Goal: Information Seeking & Learning: Learn about a topic

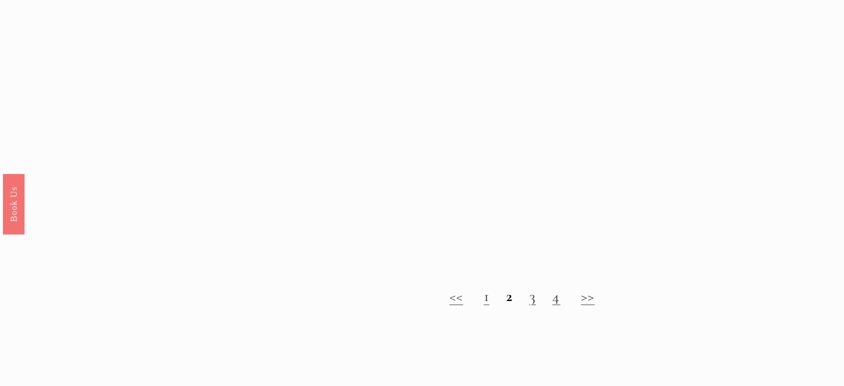
scroll to position [1027, 0]
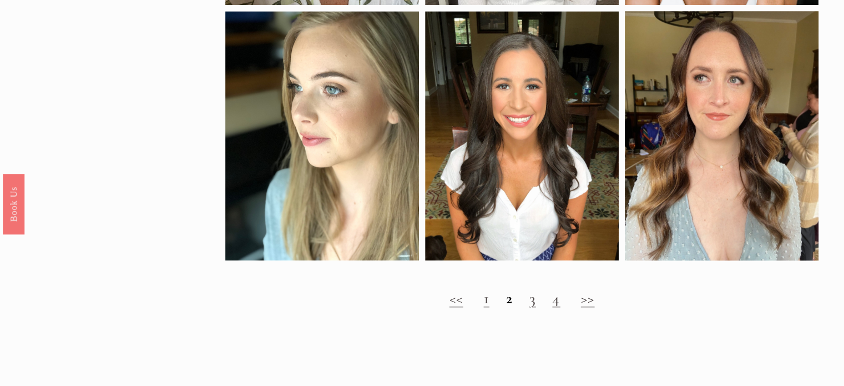
click at [508, 307] on strong "2" at bounding box center [508, 297] width 7 height 19
click at [483, 307] on link "1" at bounding box center [486, 297] width 6 height 19
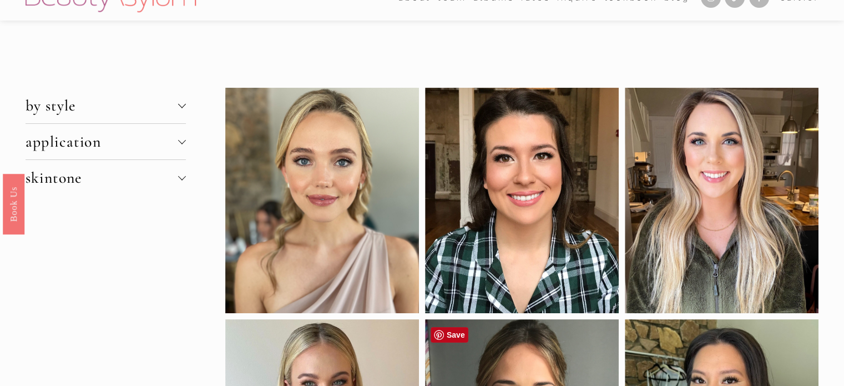
scroll to position [40, 0]
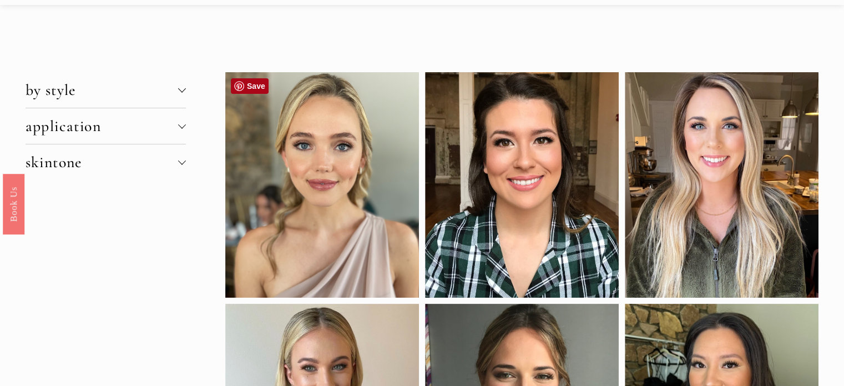
click at [250, 87] on link "Save" at bounding box center [250, 86] width 38 height 16
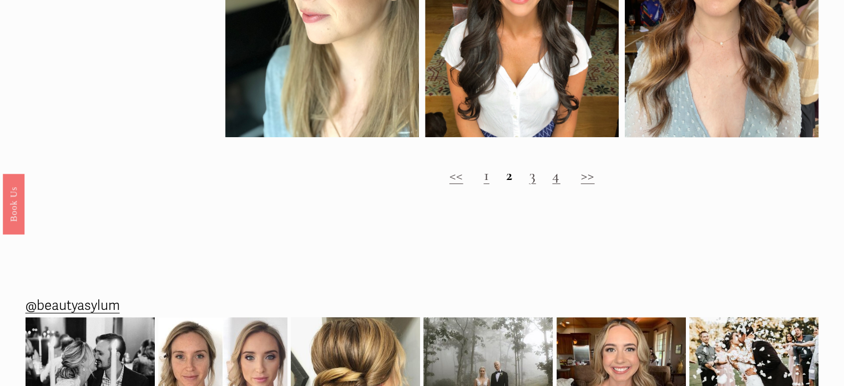
scroll to position [1176, 0]
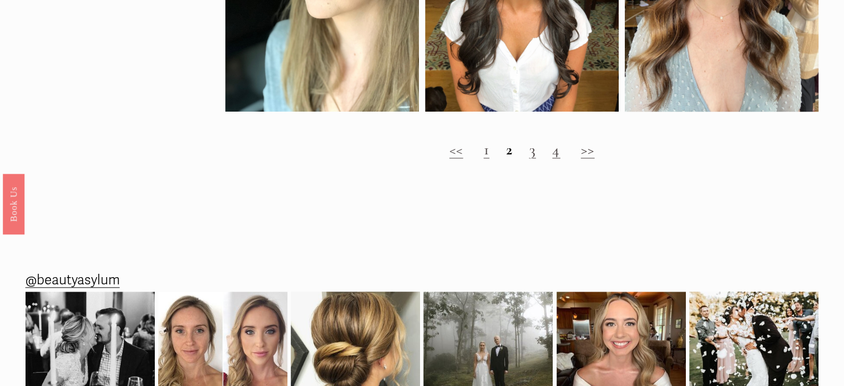
click at [484, 159] on link "1" at bounding box center [486, 149] width 6 height 19
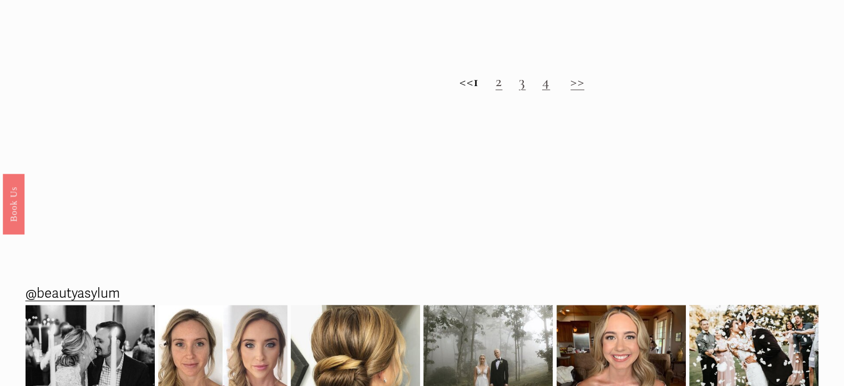
scroll to position [1256, 0]
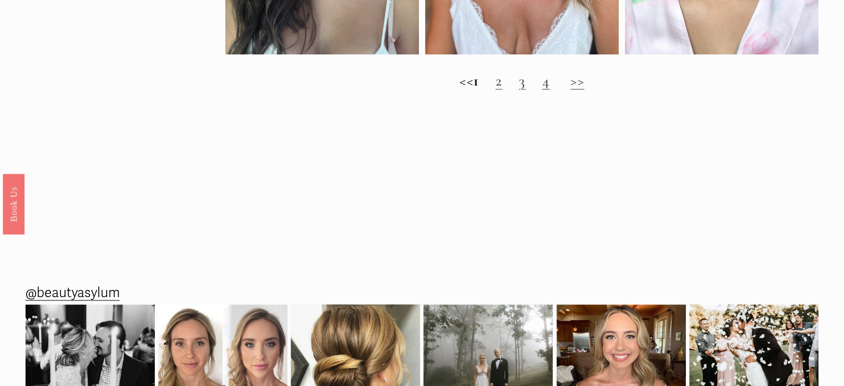
click at [525, 90] on link "3" at bounding box center [522, 80] width 7 height 19
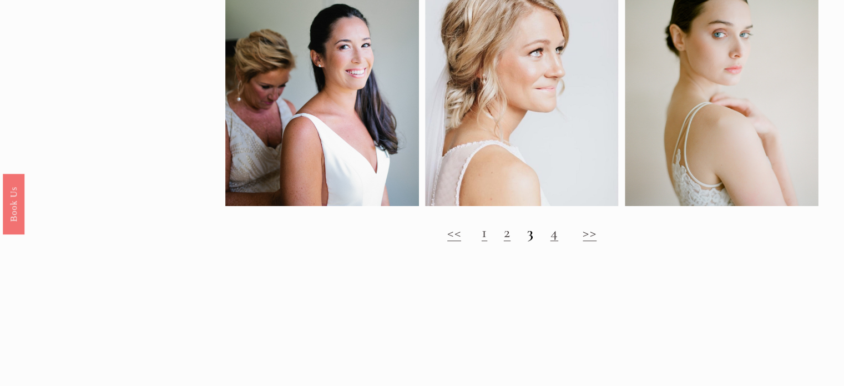
scroll to position [822, 0]
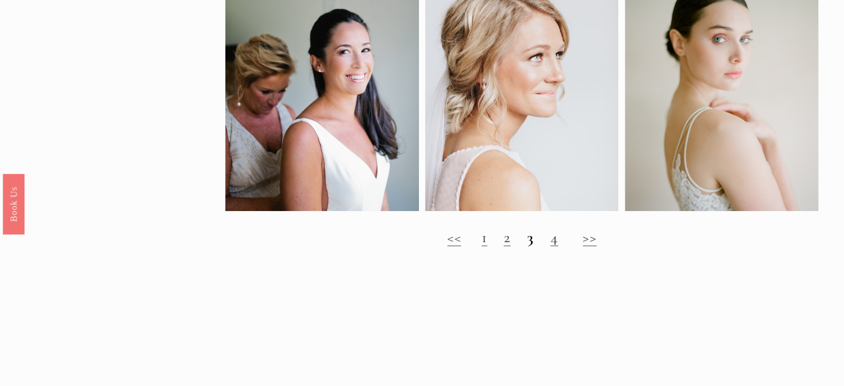
click at [556, 246] on link "4" at bounding box center [554, 236] width 8 height 19
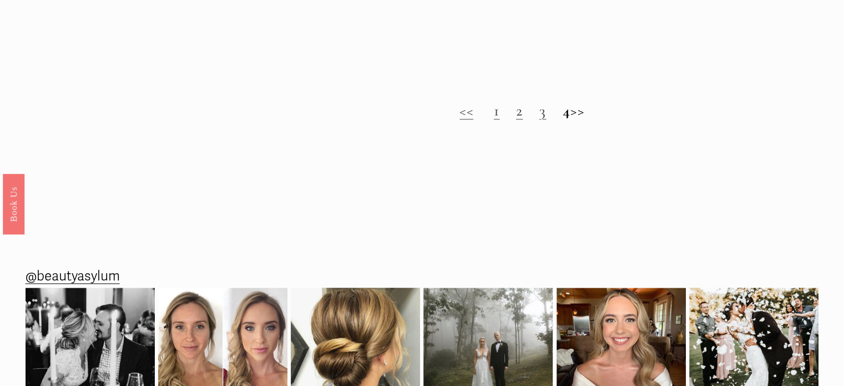
scroll to position [1251, 0]
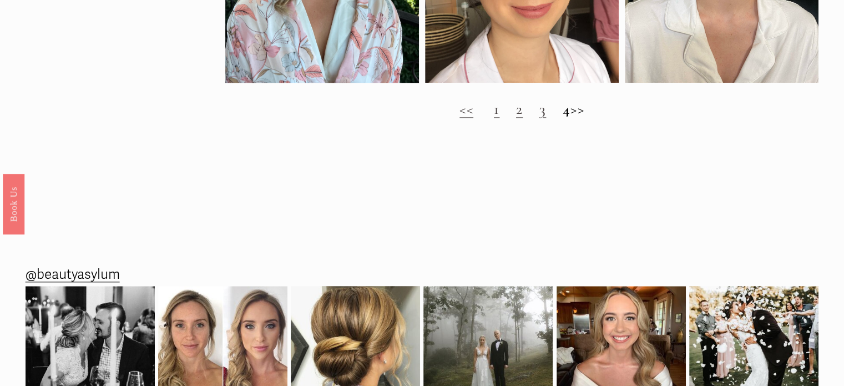
click at [589, 118] on h2 "<< 1 2 3 4 >>" at bounding box center [522, 109] width 594 height 18
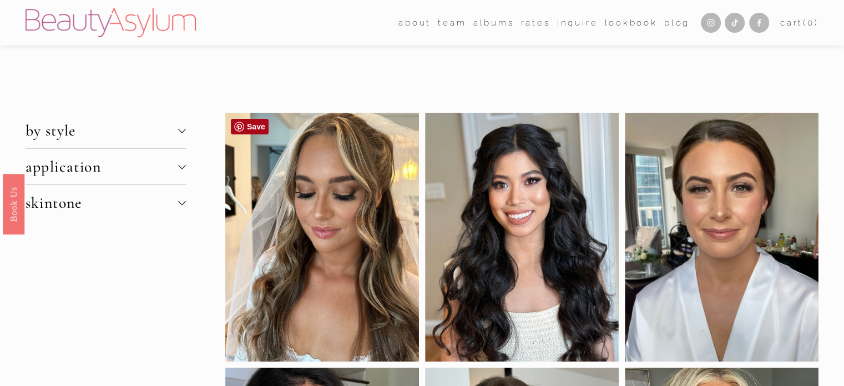
click at [250, 122] on link "Save" at bounding box center [250, 127] width 38 height 16
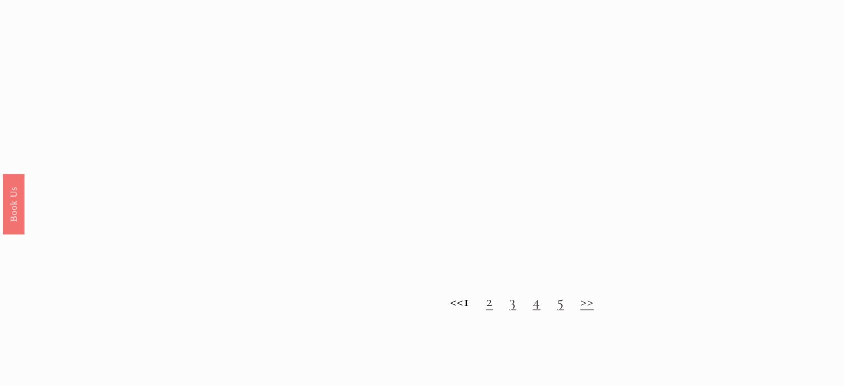
scroll to position [1118, 0]
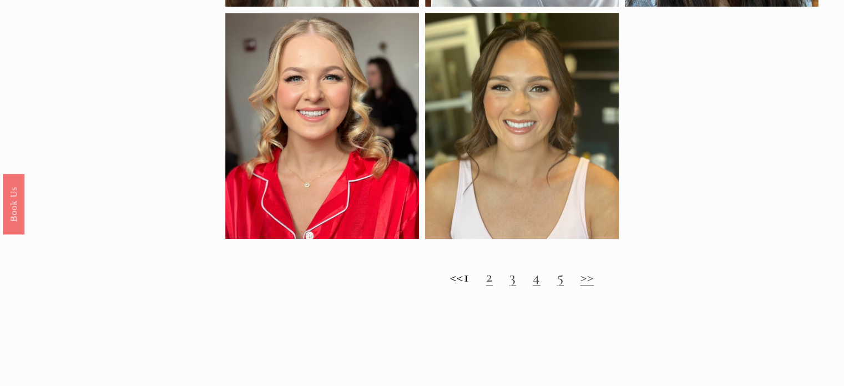
click at [493, 286] on link "2" at bounding box center [489, 276] width 7 height 19
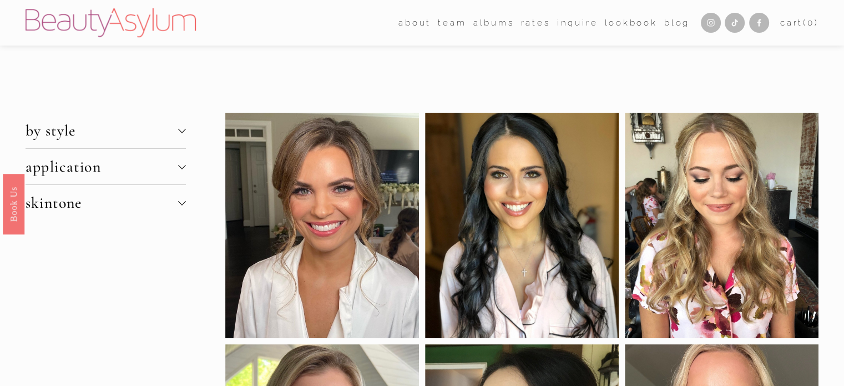
click at [760, 196] on div at bounding box center [722, 225] width 194 height 225
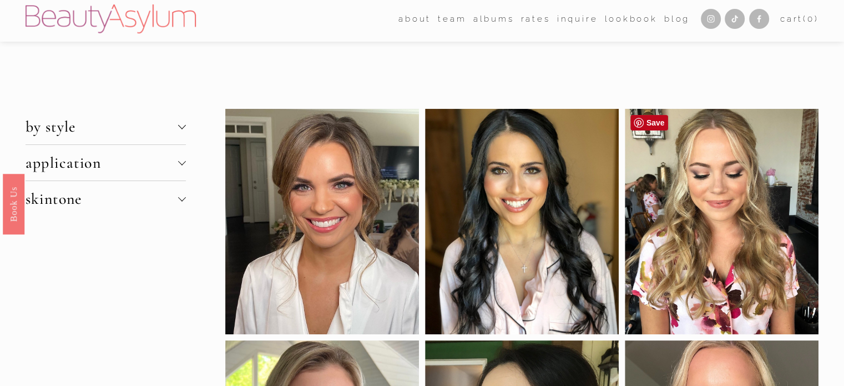
scroll to position [1, 0]
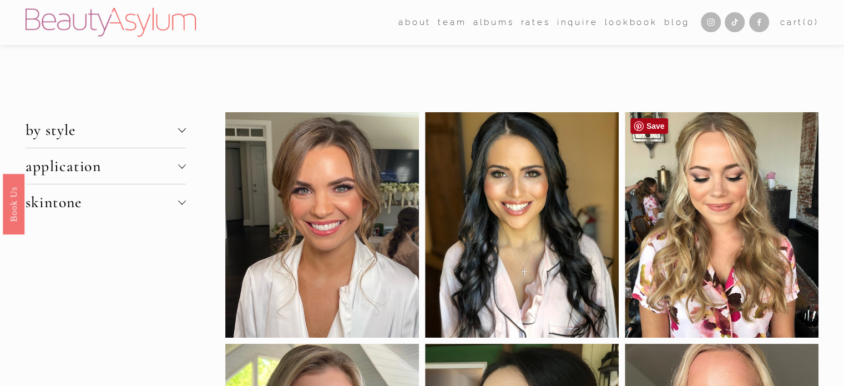
click at [653, 124] on link "Save" at bounding box center [649, 126] width 38 height 16
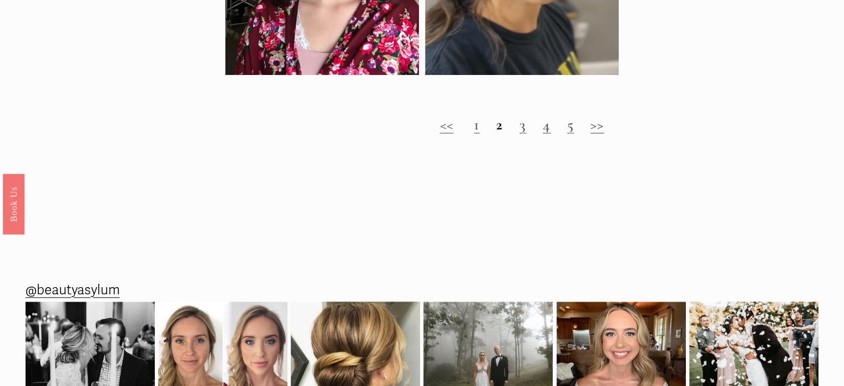
scroll to position [1187, 0]
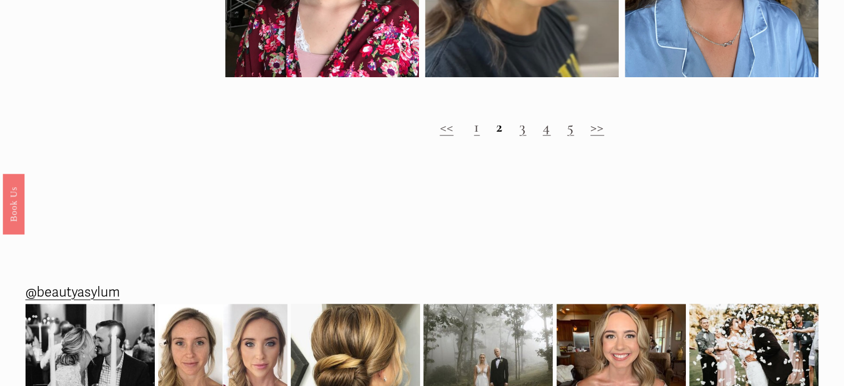
click at [524, 134] on link "3" at bounding box center [522, 126] width 7 height 19
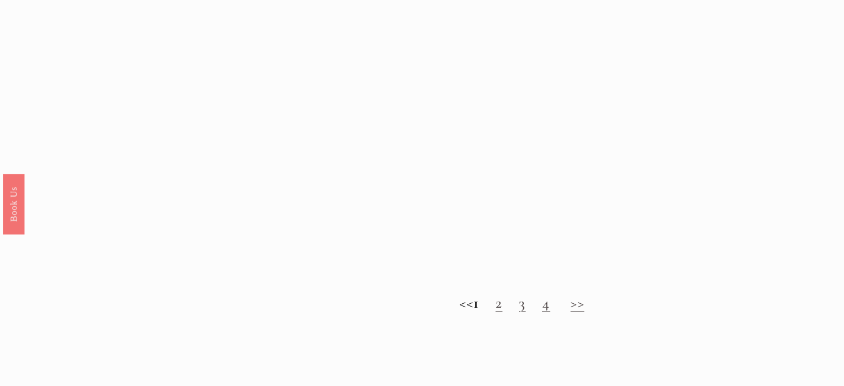
scroll to position [1035, 0]
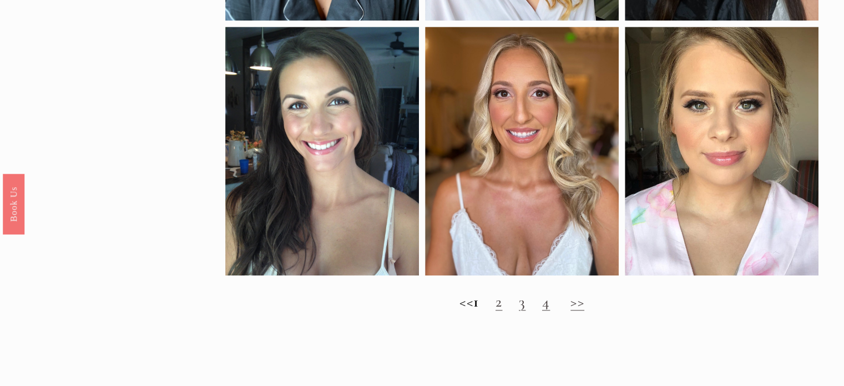
click at [525, 311] on link "3" at bounding box center [522, 301] width 7 height 19
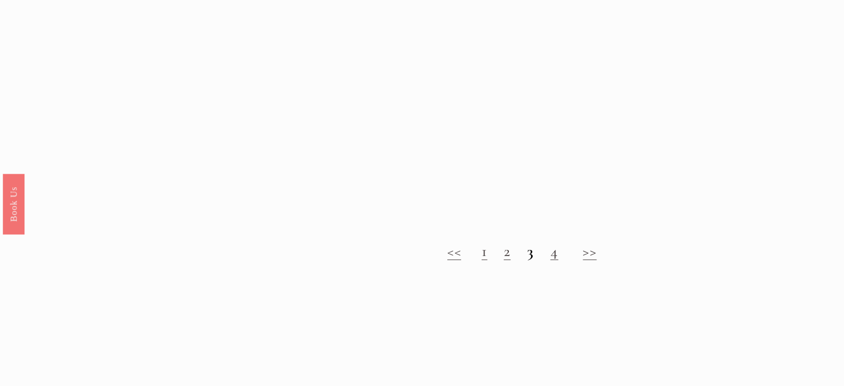
scroll to position [808, 0]
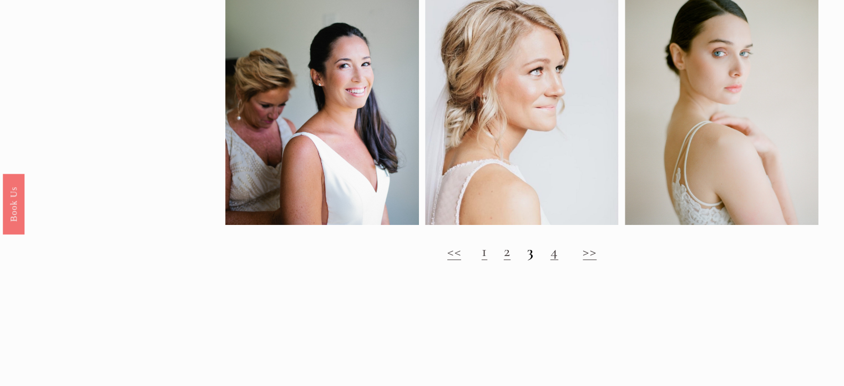
click at [554, 260] on link "4" at bounding box center [554, 250] width 8 height 19
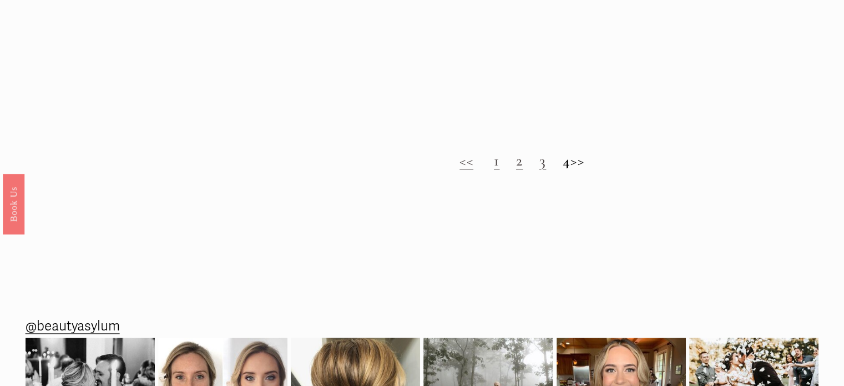
scroll to position [1203, 0]
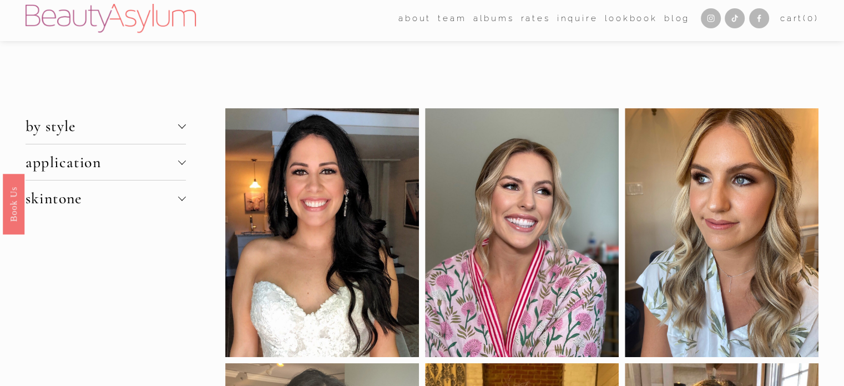
scroll to position [6, 0]
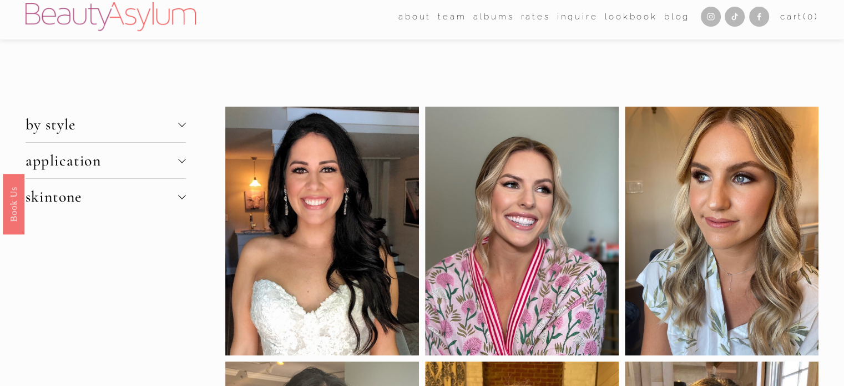
click at [300, 141] on div at bounding box center [322, 231] width 194 height 249
click at [253, 120] on link "Save" at bounding box center [250, 121] width 38 height 16
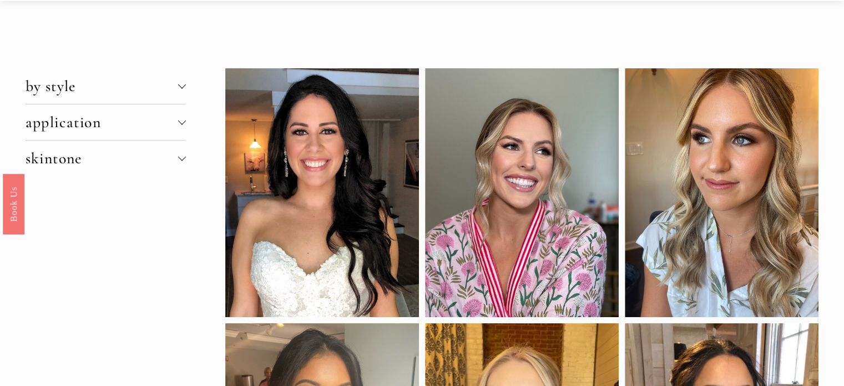
scroll to position [43, 0]
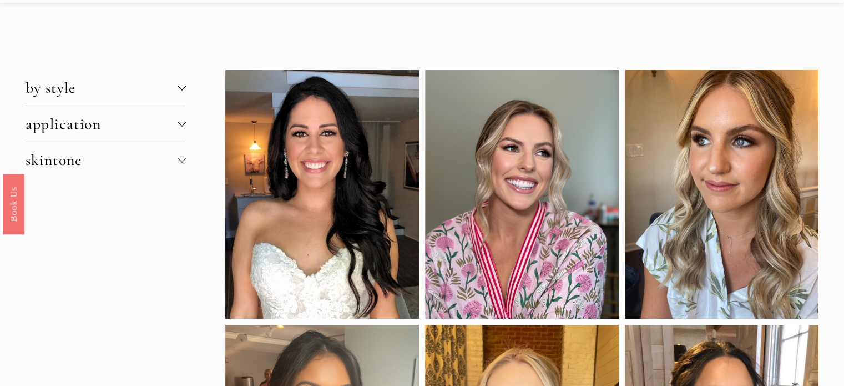
click at [762, 108] on div at bounding box center [722, 194] width 194 height 249
click at [648, 87] on link "Save" at bounding box center [649, 84] width 38 height 16
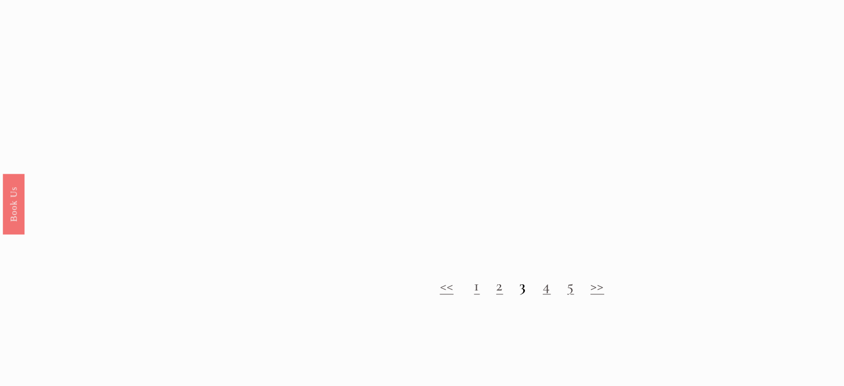
scroll to position [1178, 0]
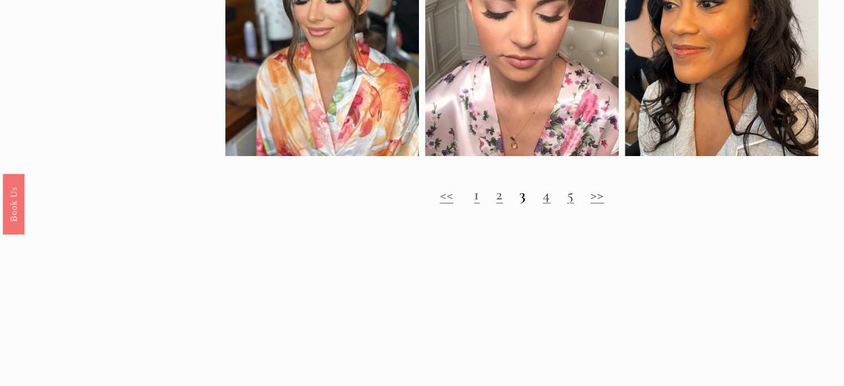
click at [548, 204] on link "4" at bounding box center [547, 194] width 8 height 19
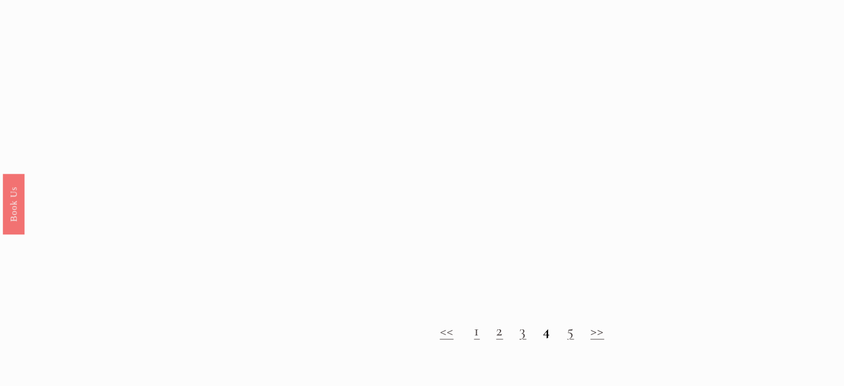
scroll to position [1118, 0]
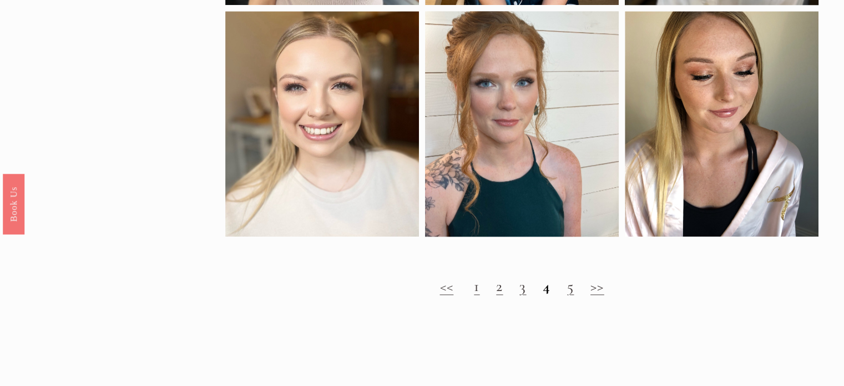
click at [571, 295] on link "5" at bounding box center [570, 285] width 7 height 19
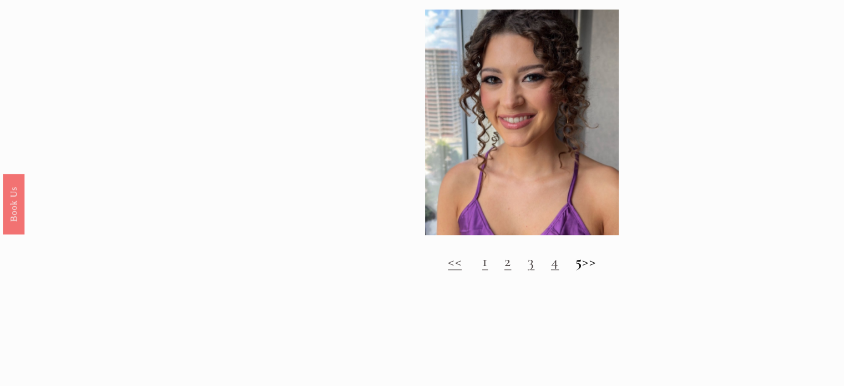
scroll to position [1165, 0]
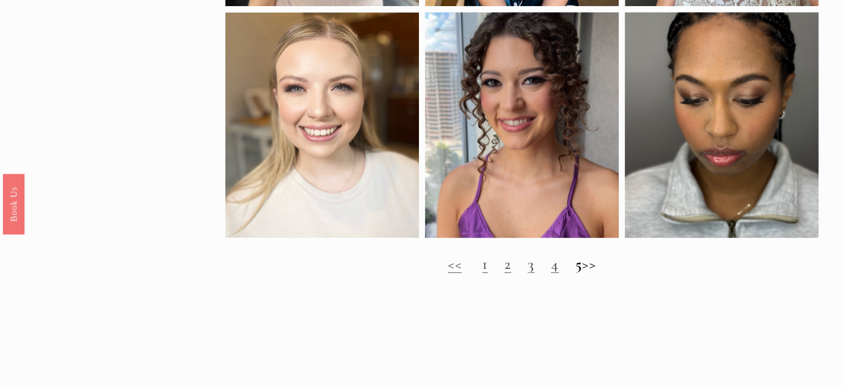
click at [592, 273] on h2 "<< 1 2 3 4 5 >>" at bounding box center [522, 264] width 594 height 18
click at [601, 273] on h2 "<< 1 2 3 4 5 >>" at bounding box center [522, 264] width 594 height 18
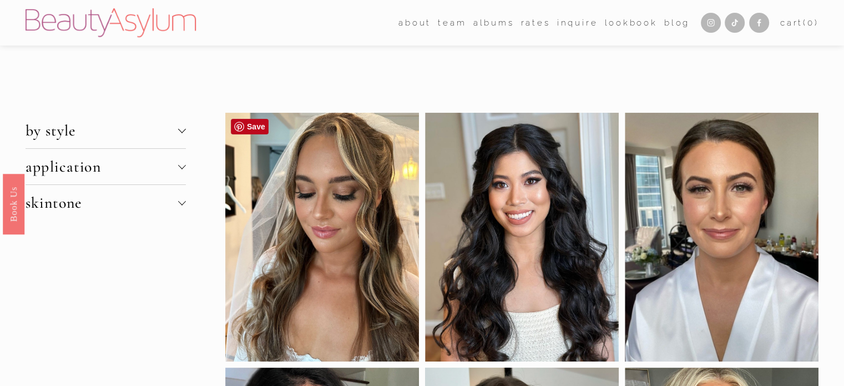
click at [300, 159] on div at bounding box center [322, 237] width 194 height 249
click at [265, 285] on div at bounding box center [322, 237] width 194 height 249
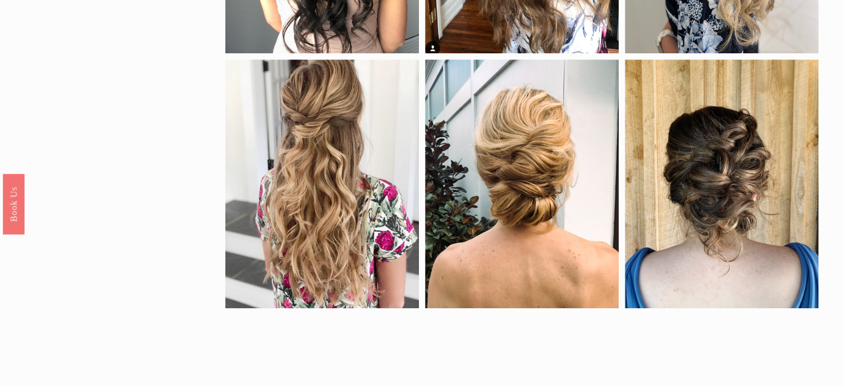
scroll to position [541, 0]
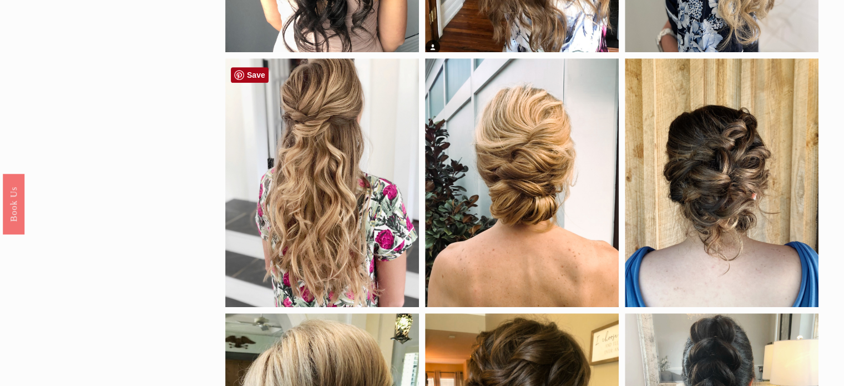
click at [250, 77] on link "Save" at bounding box center [250, 75] width 38 height 16
click at [841, 148] on div "by density fine hair thick hair clip-in extensions color black blonde brunette …" at bounding box center [422, 251] width 844 height 1360
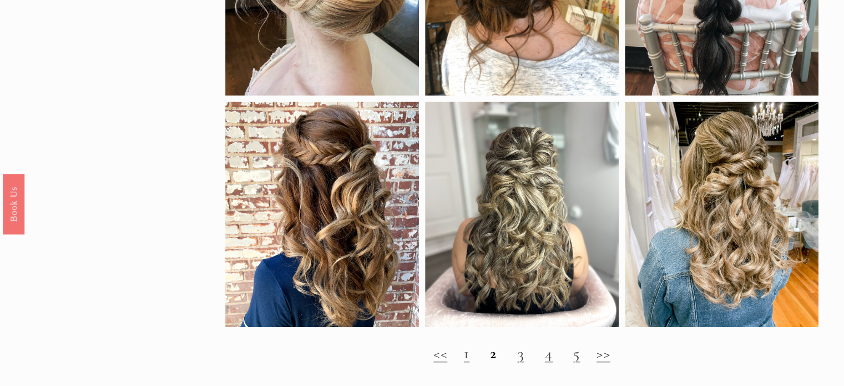
scroll to position [1016, 0]
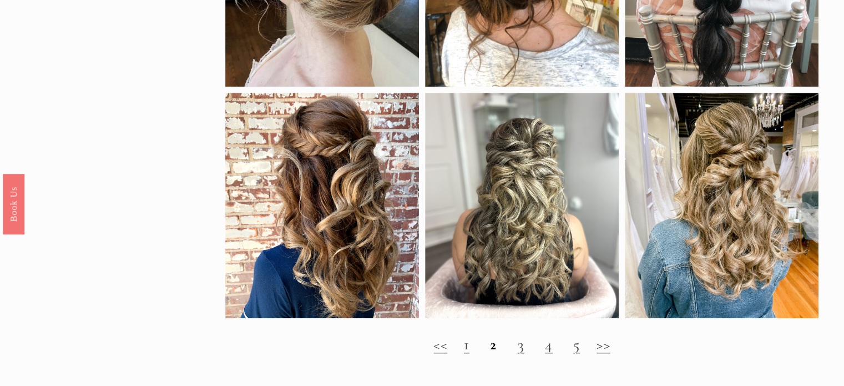
click at [459, 353] on h2 "<< 1 2 3 4 5 >>" at bounding box center [522, 344] width 594 height 18
click at [464, 352] on link "1" at bounding box center [467, 344] width 6 height 19
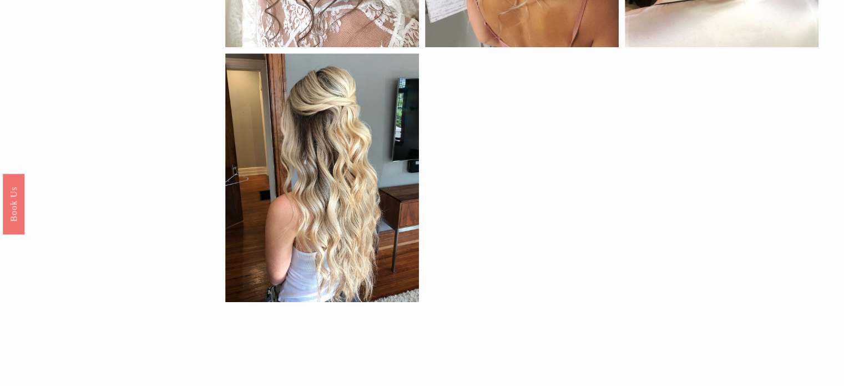
scroll to position [805, 0]
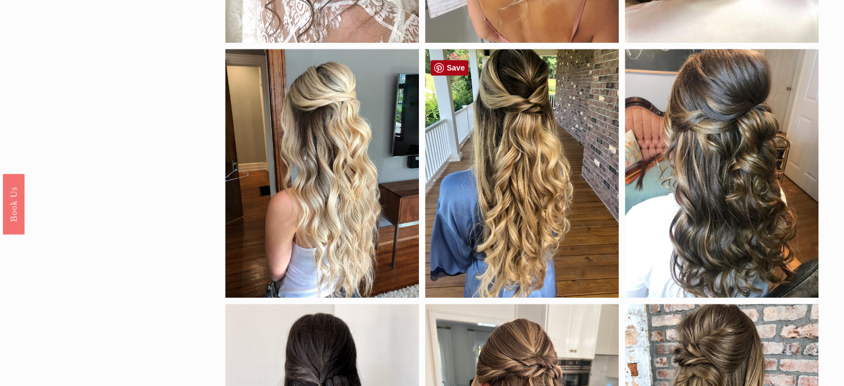
click at [457, 70] on link "Save" at bounding box center [449, 68] width 38 height 16
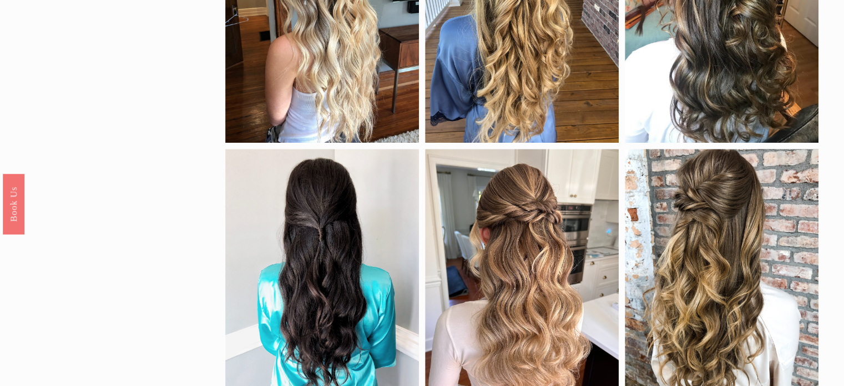
scroll to position [1009, 0]
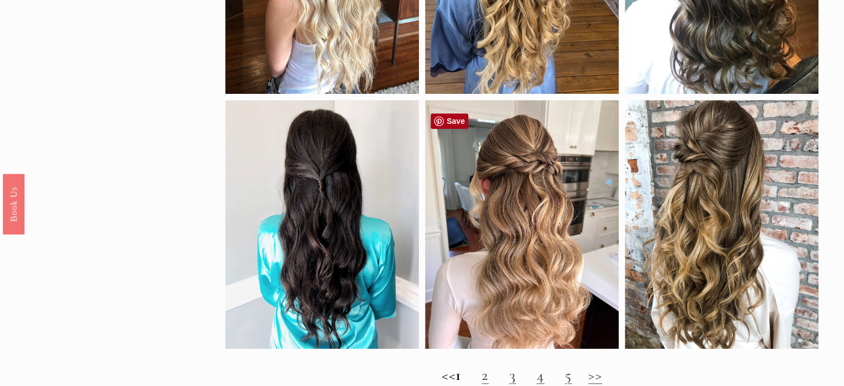
click at [459, 119] on link "Save" at bounding box center [449, 121] width 38 height 16
click at [651, 120] on link "Save" at bounding box center [649, 121] width 38 height 16
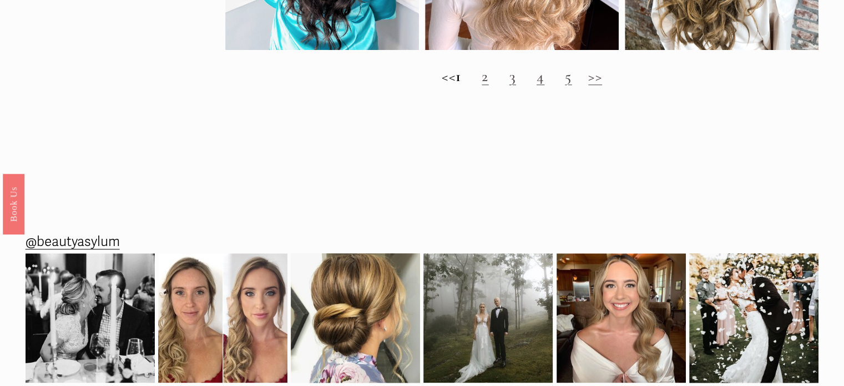
scroll to position [1306, 0]
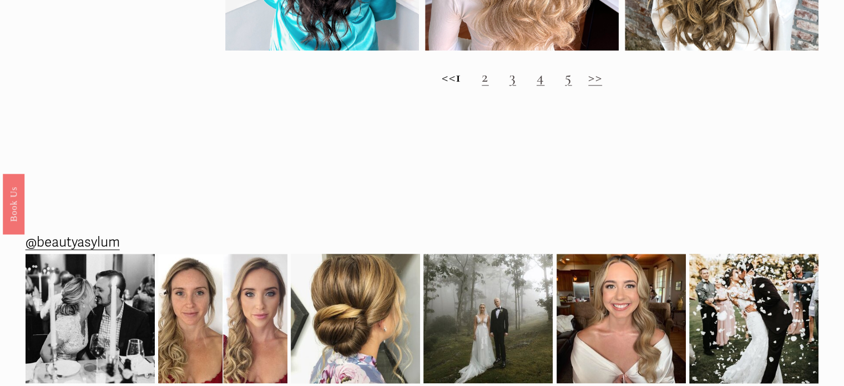
click at [516, 86] on link "3" at bounding box center [512, 76] width 7 height 19
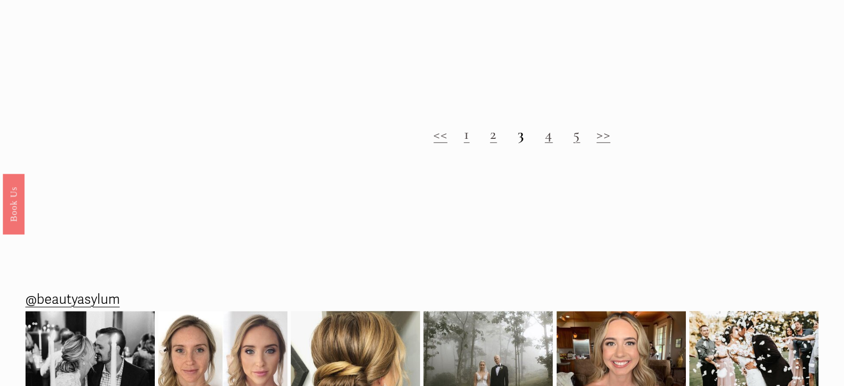
scroll to position [1185, 0]
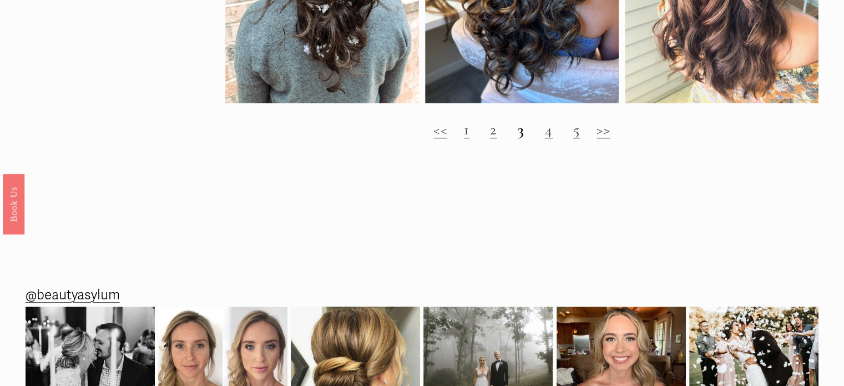
click at [552, 138] on link "4" at bounding box center [549, 129] width 8 height 19
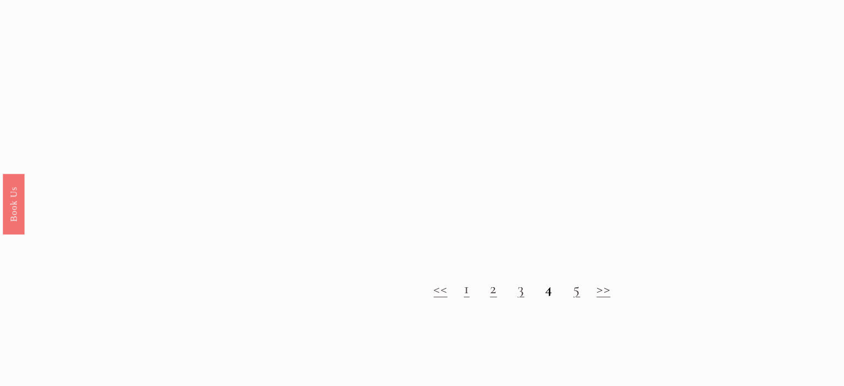
scroll to position [1051, 0]
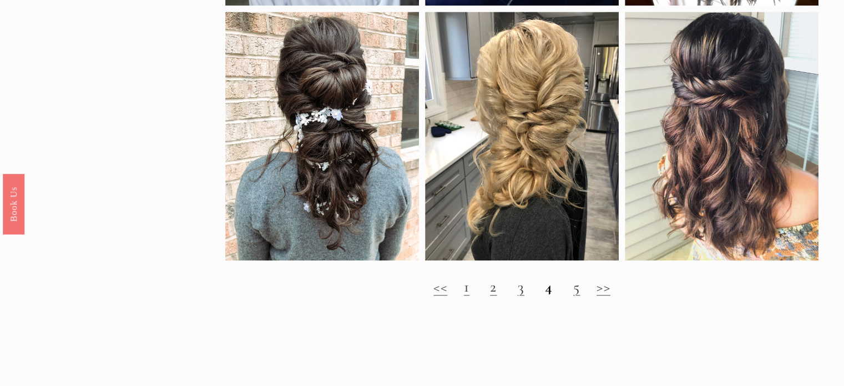
click at [579, 296] on link "5" at bounding box center [576, 286] width 7 height 19
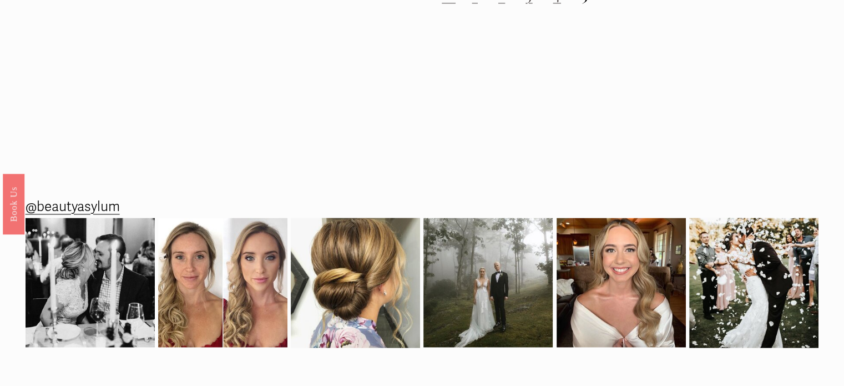
scroll to position [1478, 0]
